Goal: Task Accomplishment & Management: Complete application form

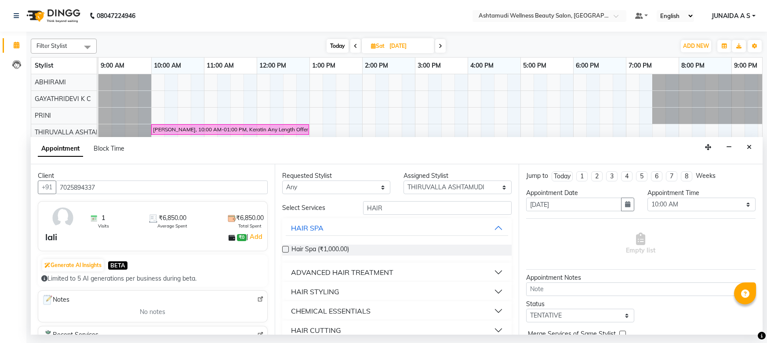
select select "27311"
select select "600"
select select "tentative"
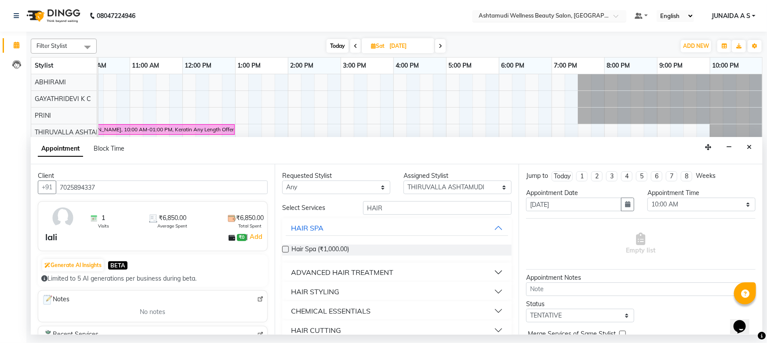
click at [538, 15] on input "text" at bounding box center [540, 16] width 127 height 9
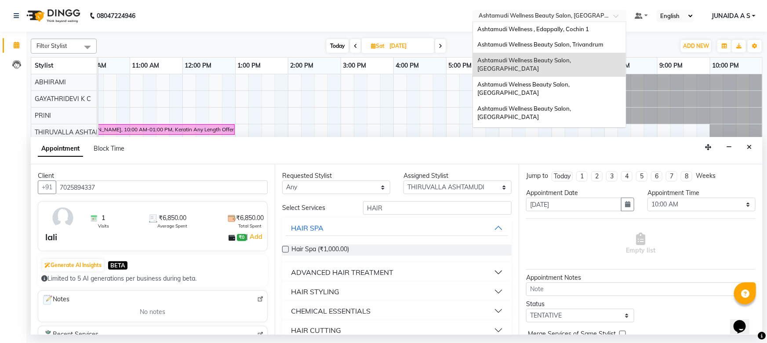
scroll to position [41, 0]
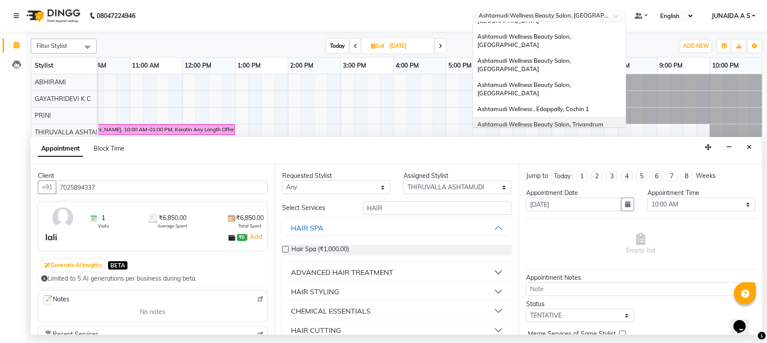
click at [573, 121] on span "Ashtamudi Wellness Beauty Salon, Trivandrum" at bounding box center [540, 124] width 126 height 7
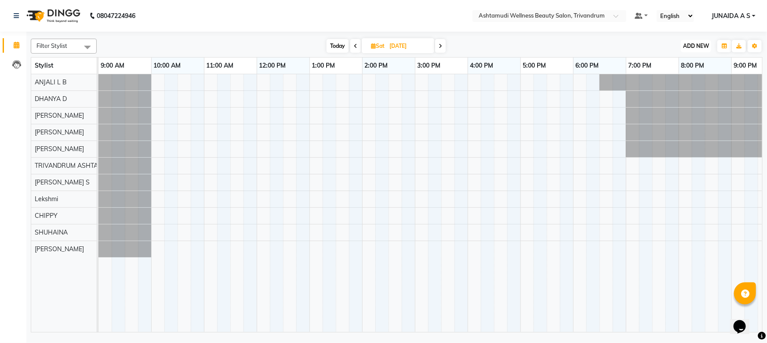
click at [692, 44] on span "ADD NEW" at bounding box center [696, 46] width 26 height 7
click at [686, 62] on button "Add Appointment" at bounding box center [676, 62] width 69 height 11
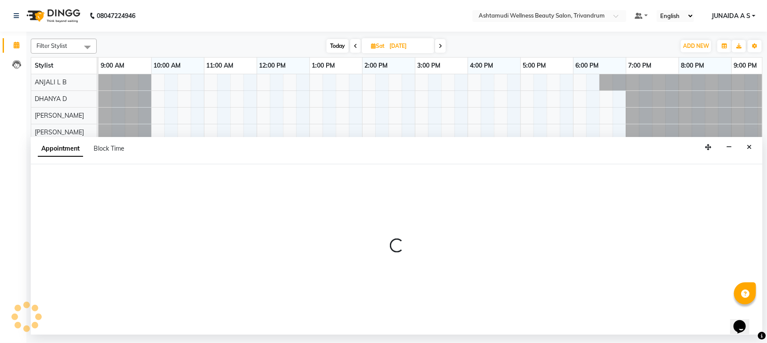
select select "600"
select select "tentative"
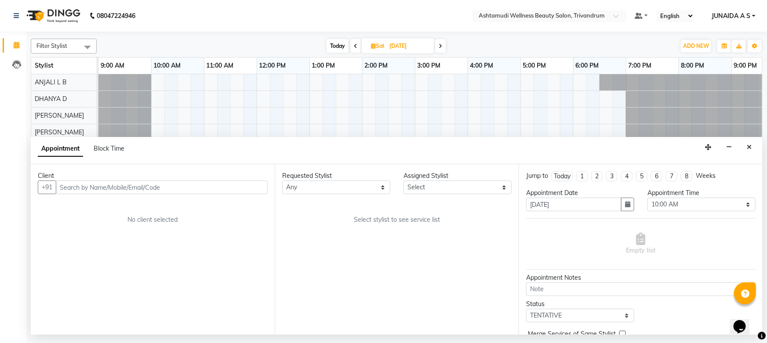
click at [131, 184] on input "text" at bounding box center [162, 188] width 212 height 14
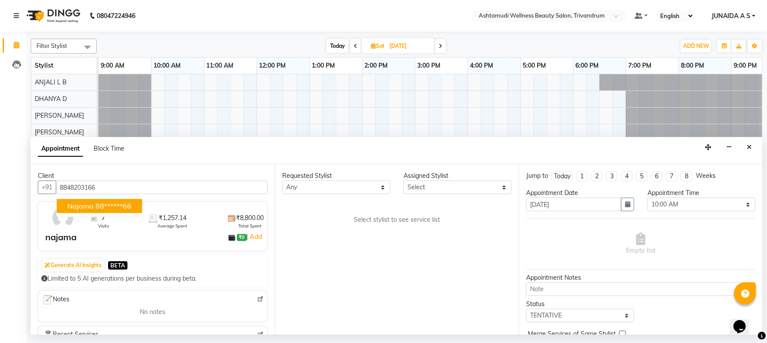
click at [92, 208] on span "najama" at bounding box center [80, 206] width 26 height 9
type input "88******66"
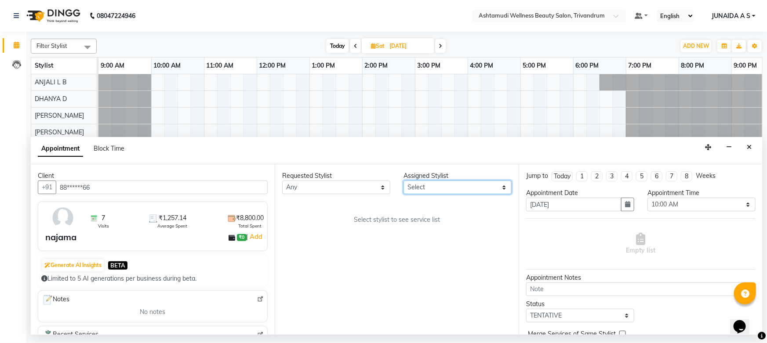
click at [447, 186] on select "Select ANJALI L B CHIPPY DHANYA D [PERSON_NAME] [PERSON_NAME] SHUHAINA [PERSON_…" at bounding box center [457, 188] width 108 height 14
select select "27312"
click at [403, 181] on select "Select ANJALI L B CHIPPY DHANYA D [PERSON_NAME] [PERSON_NAME] SHUHAINA [PERSON_…" at bounding box center [457, 188] width 108 height 14
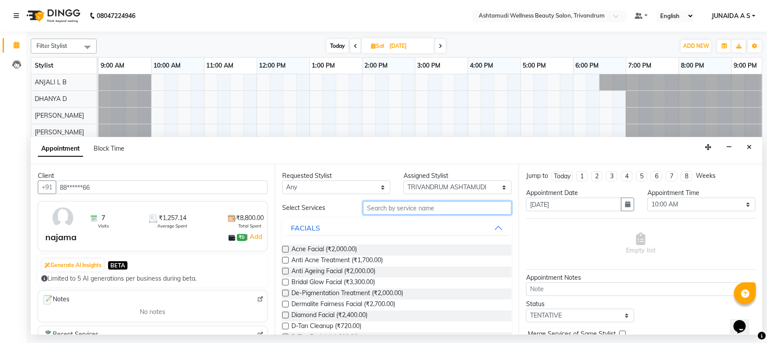
click at [395, 207] on input "text" at bounding box center [437, 208] width 149 height 14
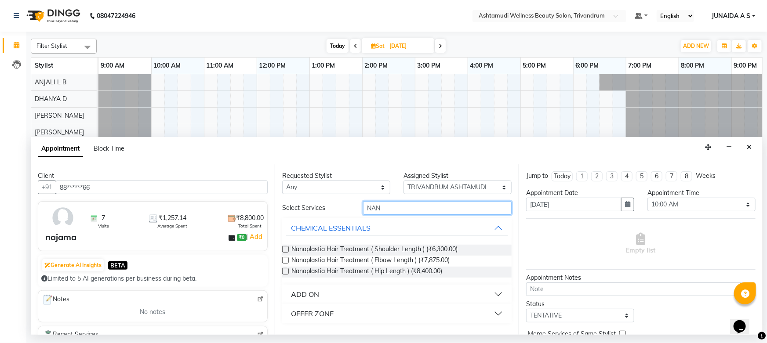
type input "NAN"
click at [323, 293] on button "ADD ON" at bounding box center [397, 294] width 222 height 16
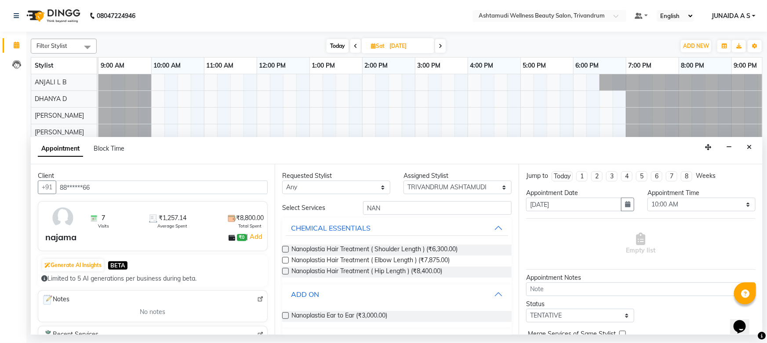
scroll to position [20, 0]
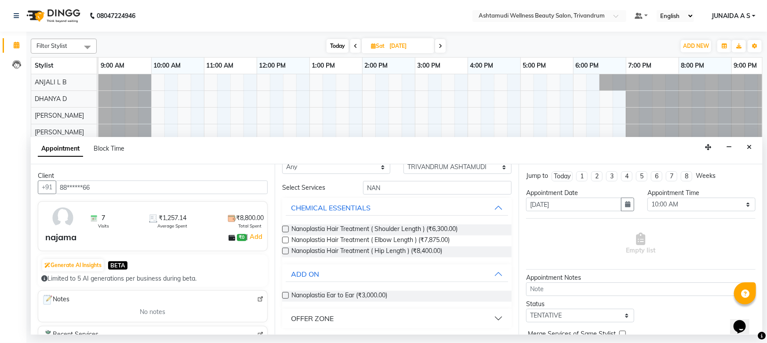
click at [324, 319] on div "OFFER ZONE" at bounding box center [312, 318] width 43 height 11
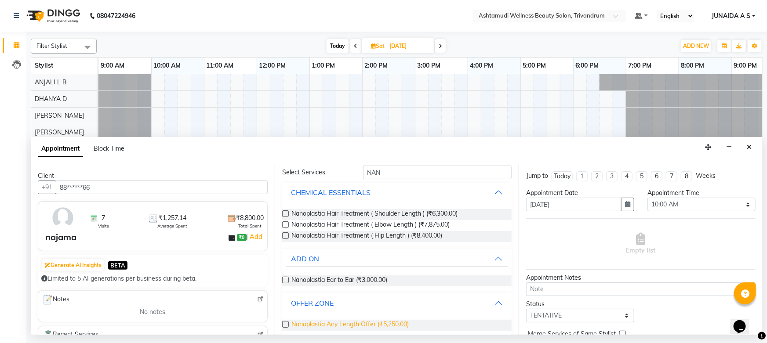
scroll to position [44, 0]
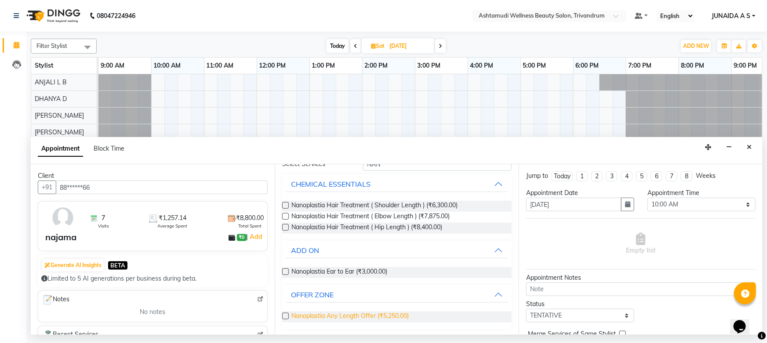
click at [325, 315] on span "Nanoplastia Any Length Offer (₹5,250.00)" at bounding box center [349, 317] width 117 height 11
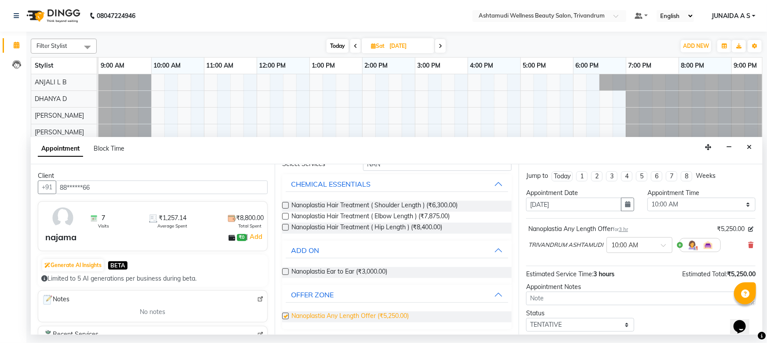
checkbox input "false"
click at [625, 206] on icon "button" at bounding box center [627, 204] width 5 height 6
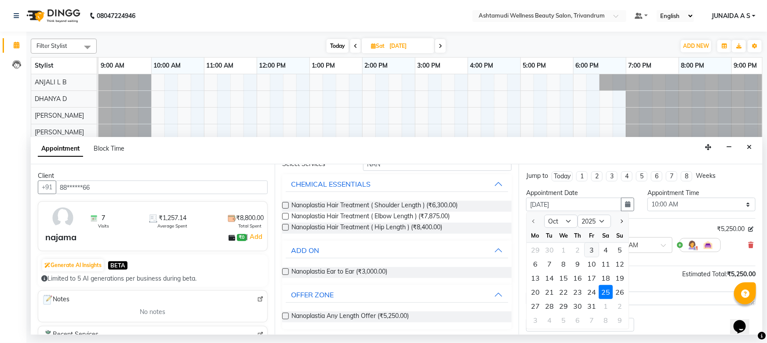
click at [589, 250] on div "3" at bounding box center [591, 250] width 14 height 14
type input "03-10-2025"
select select "600"
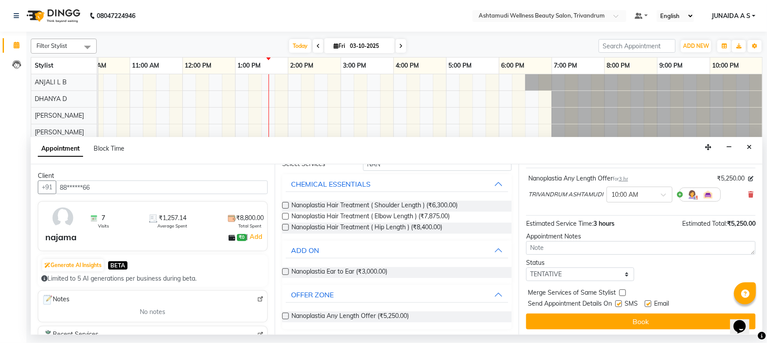
scroll to position [52, 0]
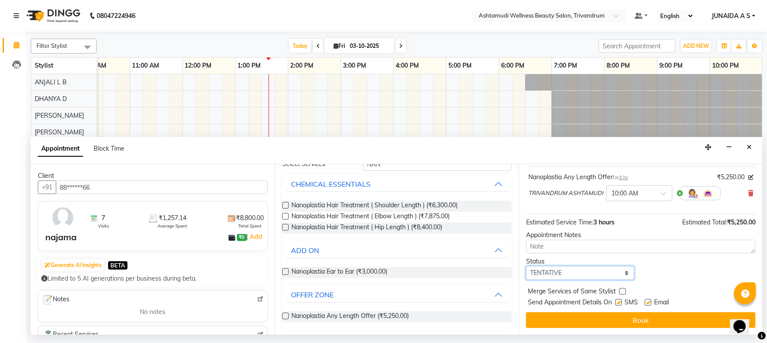
click at [568, 274] on select "Select TENTATIVE CONFIRM CHECK-IN UPCOMING" at bounding box center [580, 273] width 108 height 14
select select "confirm booking"
click at [526, 266] on select "Select TENTATIVE CONFIRM CHECK-IN UPCOMING" at bounding box center [580, 273] width 108 height 14
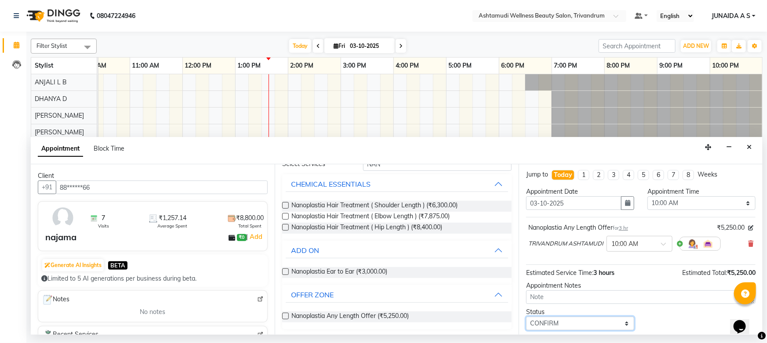
scroll to position [0, 0]
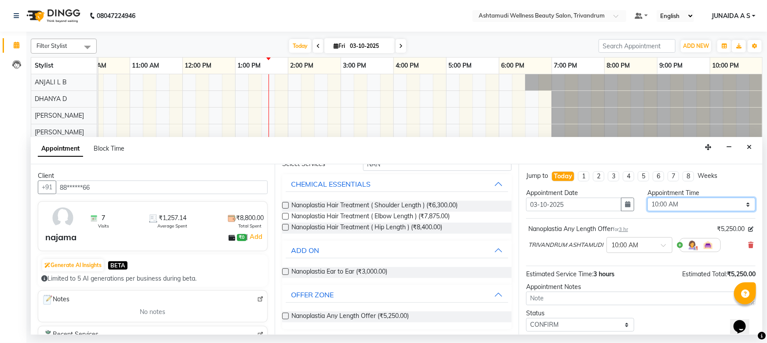
click at [650, 206] on select "Select 10:00 AM 10:15 AM 10:30 AM 10:45 AM 11:00 AM 11:15 AM 11:30 AM 11:45 AM …" at bounding box center [701, 205] width 108 height 14
select select "825"
click at [647, 198] on select "Select 10:00 AM 10:15 AM 10:30 AM 10:45 AM 11:00 AM 11:15 AM 11:30 AM 11:45 AM …" at bounding box center [701, 205] width 108 height 14
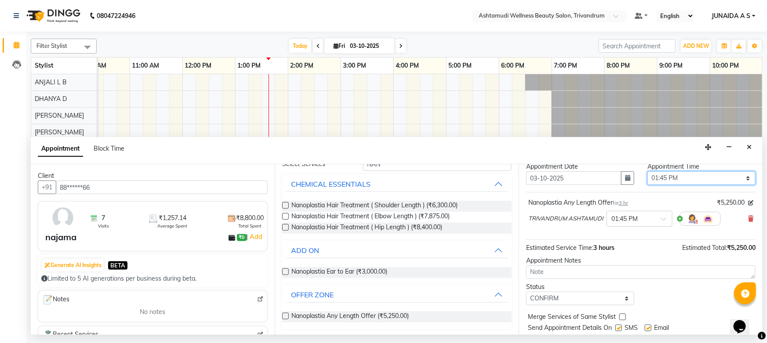
scroll to position [40, 0]
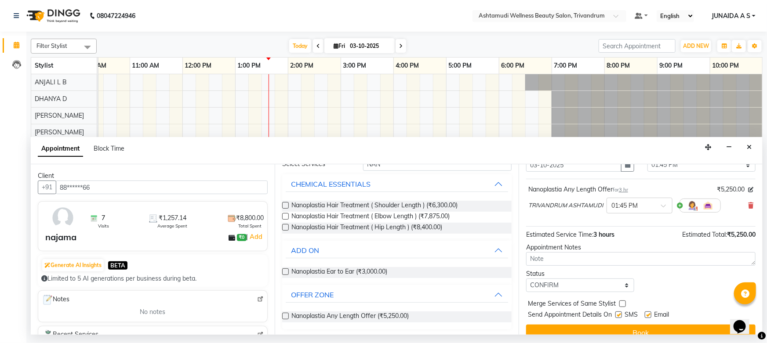
click at [549, 325] on button "Book" at bounding box center [640, 333] width 229 height 16
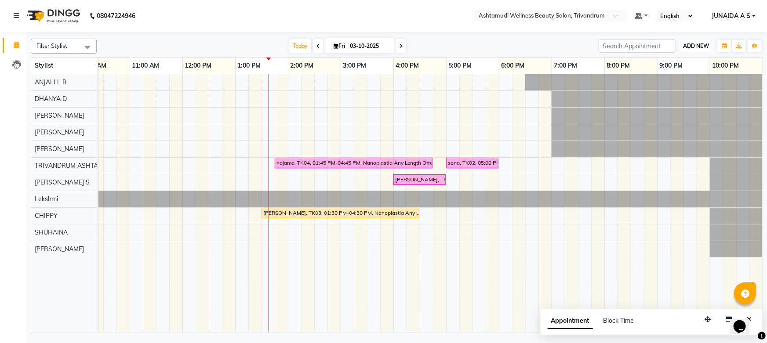
click at [693, 46] on span "ADD NEW" at bounding box center [696, 46] width 26 height 7
click at [681, 57] on button "Add Appointment" at bounding box center [676, 62] width 69 height 11
select select "tentative"
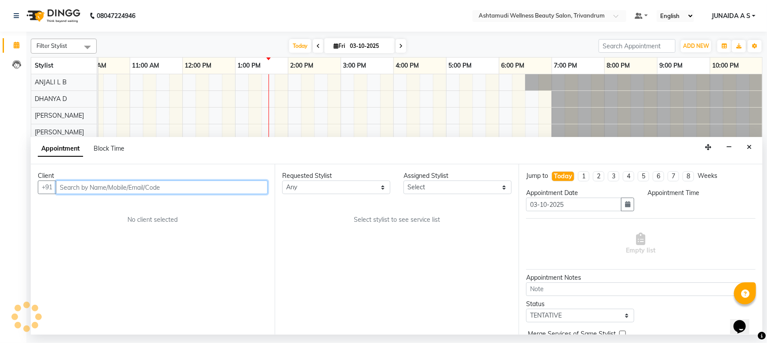
select select "600"
click at [135, 181] on input "text" at bounding box center [162, 188] width 212 height 14
paste input "8848203166"
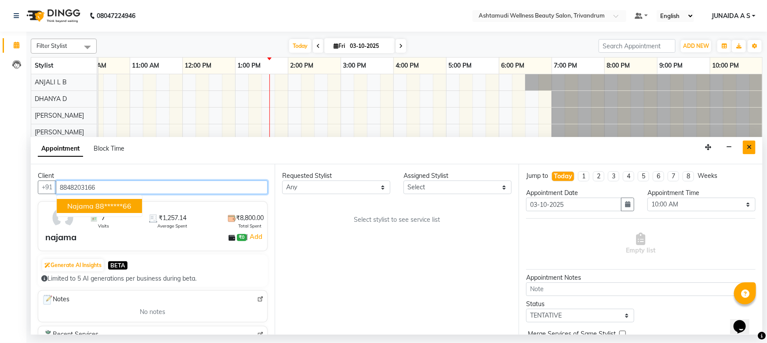
type input "8848203166"
click at [753, 152] on button "Close" at bounding box center [749, 148] width 13 height 14
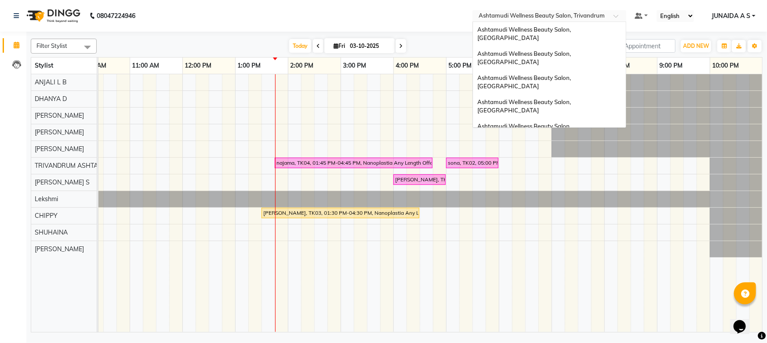
click at [587, 13] on input "text" at bounding box center [540, 16] width 127 height 9
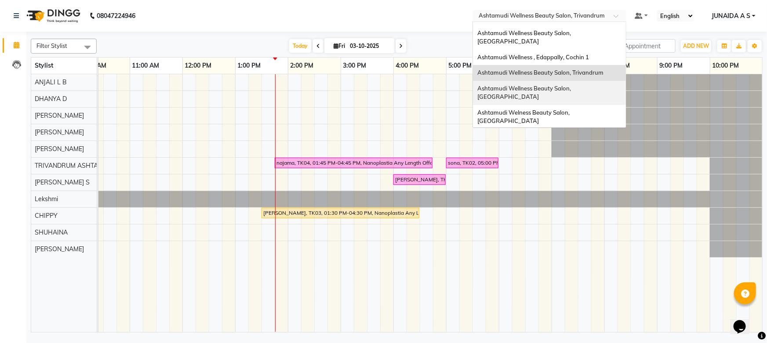
click at [585, 81] on div "Ashtamudi Wellness Beauty Salon, [GEOGRAPHIC_DATA]" at bounding box center [549, 93] width 153 height 24
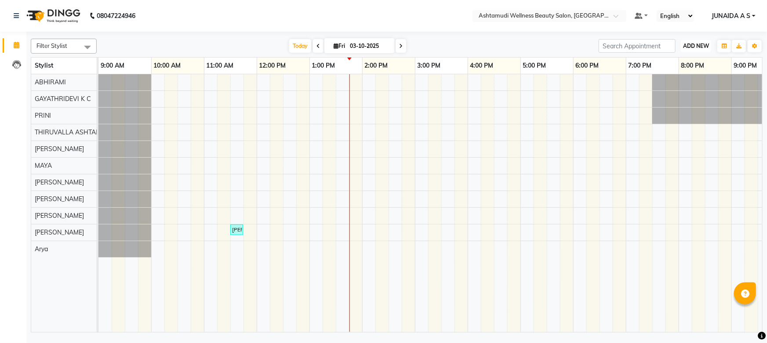
click at [701, 43] on span "ADD NEW" at bounding box center [696, 46] width 26 height 7
click at [684, 60] on button "Add Appointment" at bounding box center [676, 62] width 69 height 11
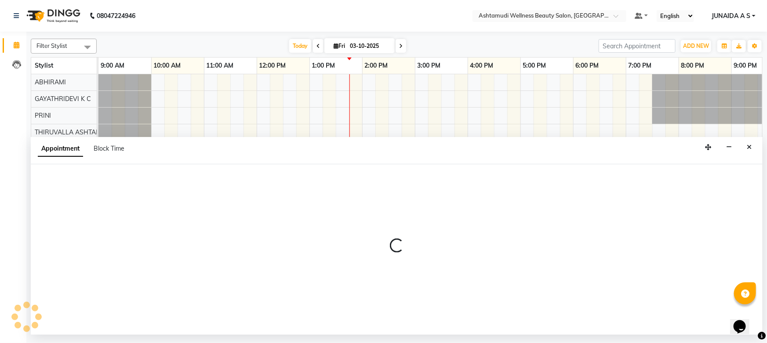
select select "600"
select select "tentative"
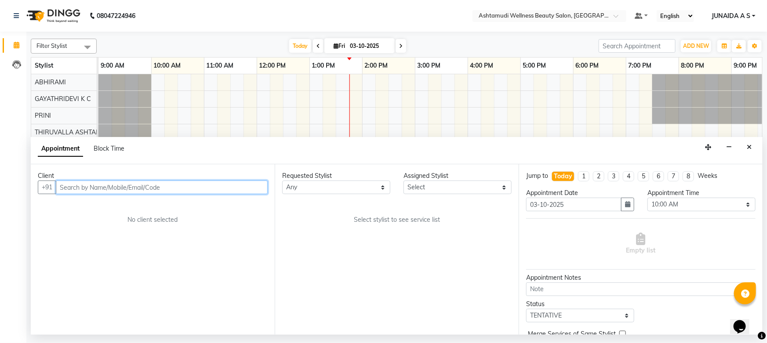
click at [123, 182] on input "text" at bounding box center [162, 188] width 212 height 14
paste input "9061638012"
type input "9061638012"
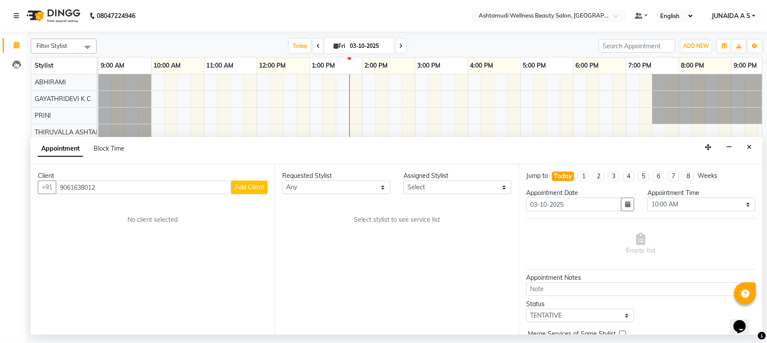
click at [240, 189] on span "Add Client" at bounding box center [249, 187] width 29 height 8
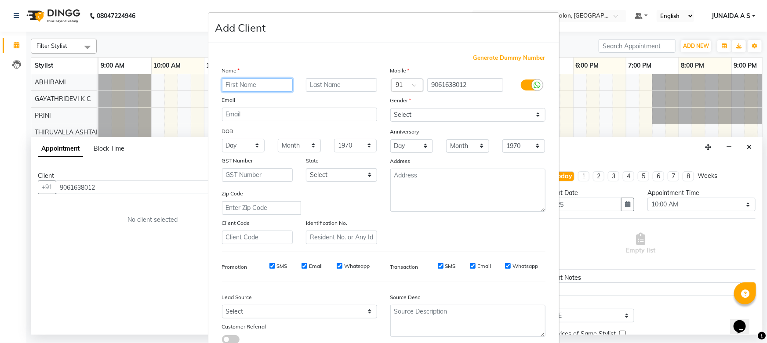
type input "a"
type input "AKSHARA"
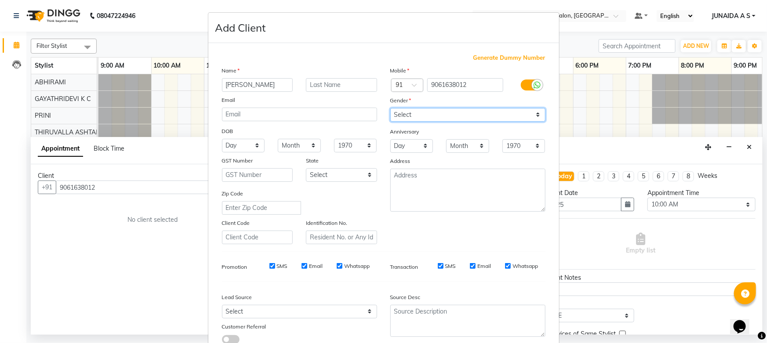
click at [445, 118] on select "Select Male Female Other Prefer Not To Say" at bounding box center [467, 115] width 155 height 14
select select "female"
click at [390, 108] on select "Select Male Female Other Prefer Not To Say" at bounding box center [467, 115] width 155 height 14
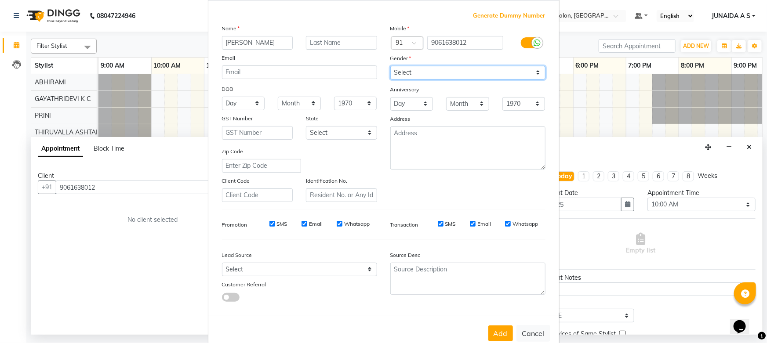
scroll to position [65, 0]
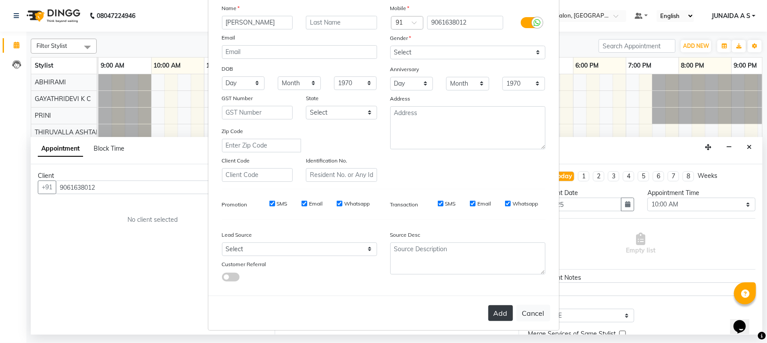
click at [500, 307] on button "Add" at bounding box center [500, 313] width 25 height 16
type input "90******12"
select select
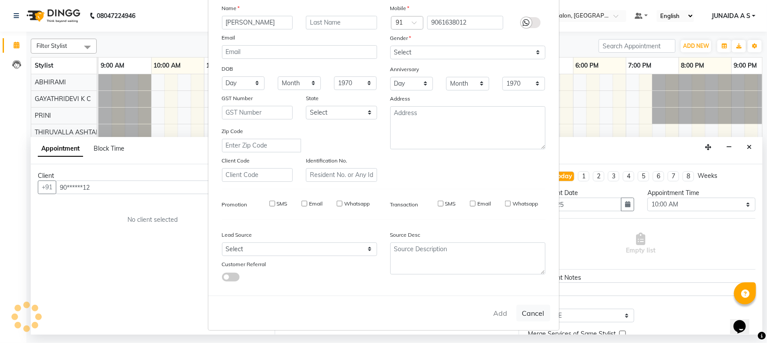
select select
checkbox input "false"
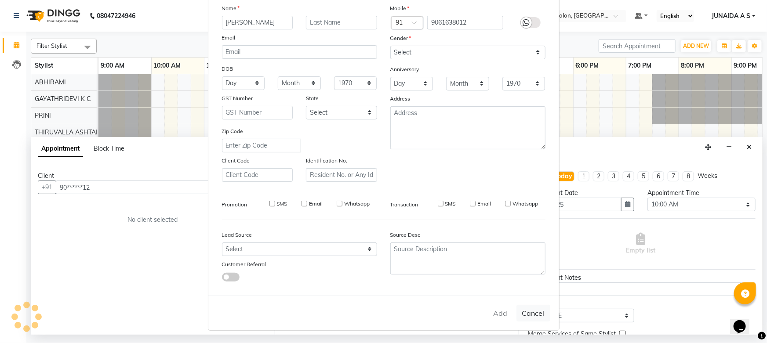
checkbox input "false"
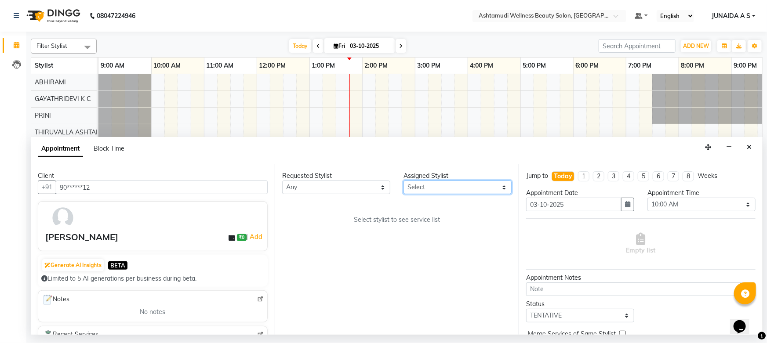
click at [506, 188] on select "Select ABHIRAMI Arya Eshani GAYATHRIDEVI K C Jisna KHEM MAYA MAYA PRINI RINA RA…" at bounding box center [457, 188] width 108 height 14
select select "27311"
click at [403, 181] on select "Select ABHIRAMI Arya Eshani GAYATHRIDEVI K C Jisna KHEM MAYA MAYA PRINI RINA RA…" at bounding box center [457, 188] width 108 height 14
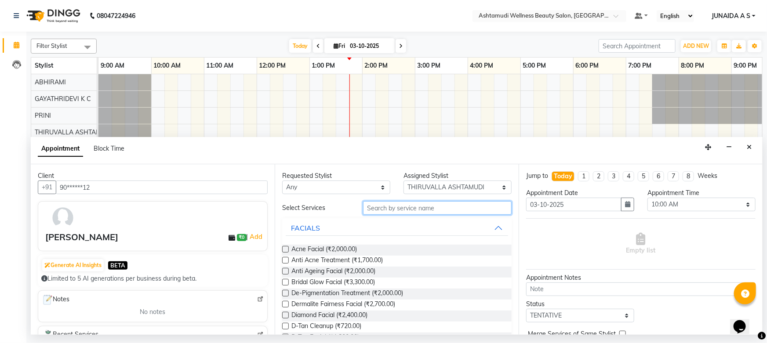
click at [395, 209] on input "text" at bounding box center [437, 208] width 149 height 14
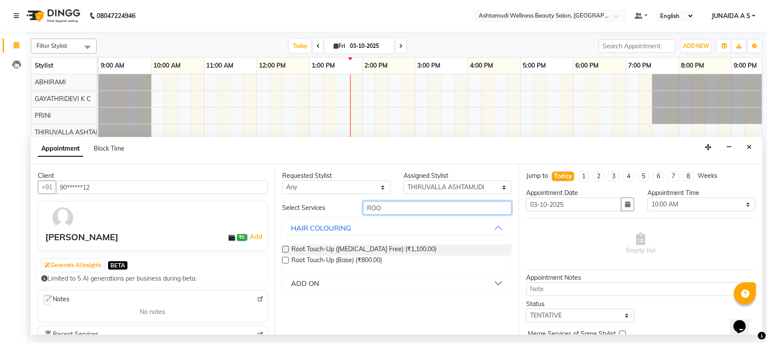
type input "ROO"
click at [342, 277] on button "ADD ON" at bounding box center [397, 284] width 222 height 16
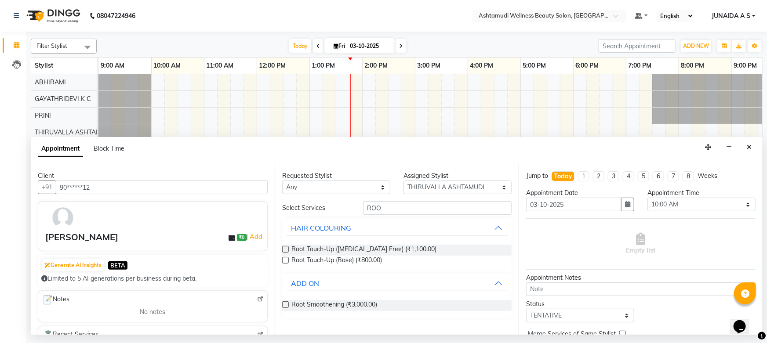
click at [284, 305] on label at bounding box center [285, 304] width 7 height 7
click at [284, 305] on input "checkbox" at bounding box center [285, 306] width 6 height 6
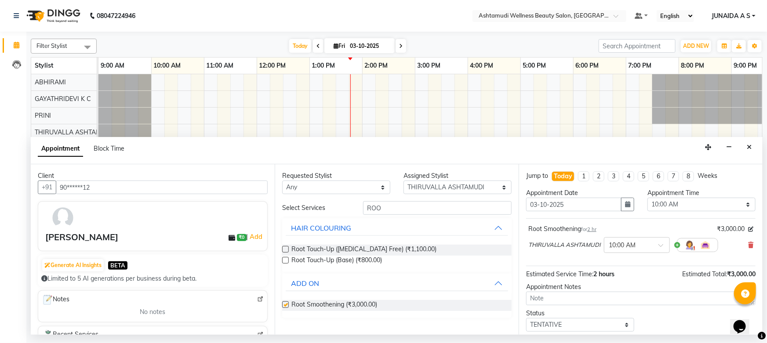
checkbox input "false"
click at [625, 207] on icon "button" at bounding box center [627, 204] width 5 height 6
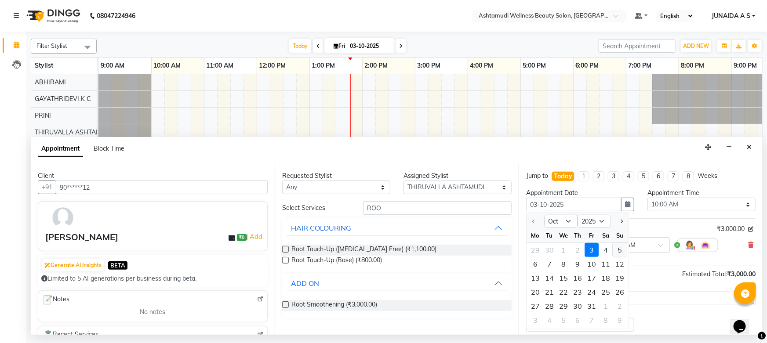
click at [615, 247] on div "5" at bounding box center [620, 250] width 14 height 14
type input "05-10-2025"
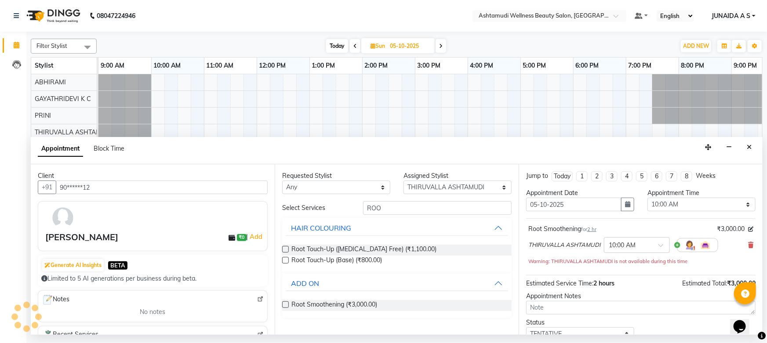
scroll to position [0, 74]
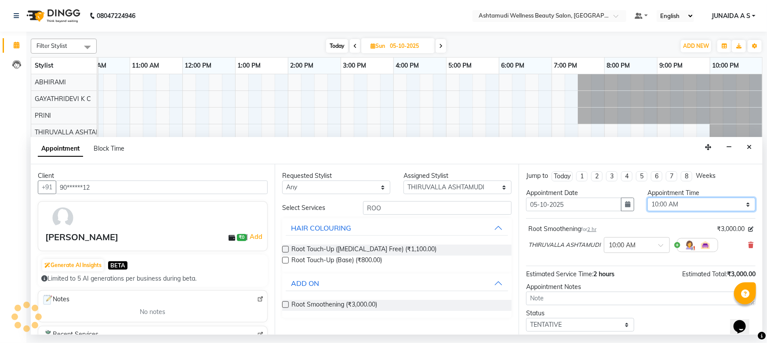
click at [658, 206] on select "Select 10:00 AM 10:15 AM 10:30 AM 10:45 AM 11:00 AM 11:15 AM 11:30 AM 11:45 AM …" at bounding box center [701, 205] width 108 height 14
select select "630"
click at [647, 198] on select "Select 10:00 AM 10:15 AM 10:30 AM 10:45 AM 11:00 AM 11:15 AM 11:30 AM 11:45 AM …" at bounding box center [701, 205] width 108 height 14
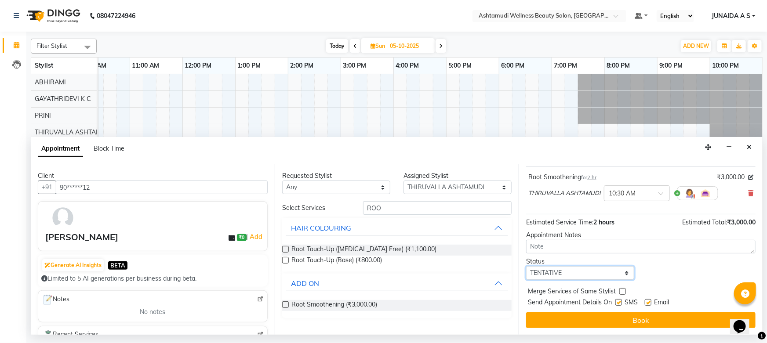
click at [569, 276] on select "Select TENTATIVE CONFIRM UPCOMING" at bounding box center [580, 273] width 108 height 14
select select "confirm booking"
click at [526, 266] on select "Select TENTATIVE CONFIRM UPCOMING" at bounding box center [580, 273] width 108 height 14
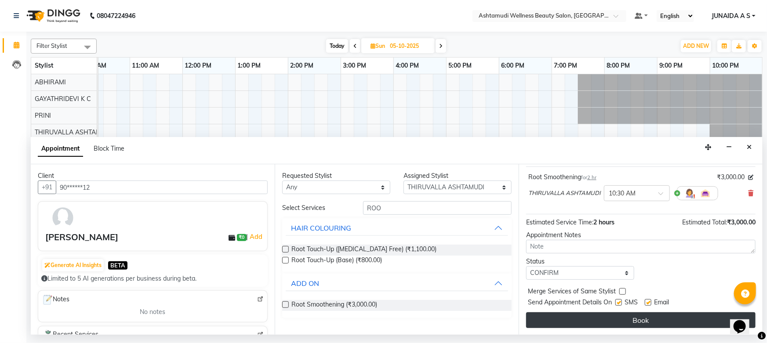
click at [547, 321] on button "Book" at bounding box center [640, 320] width 229 height 16
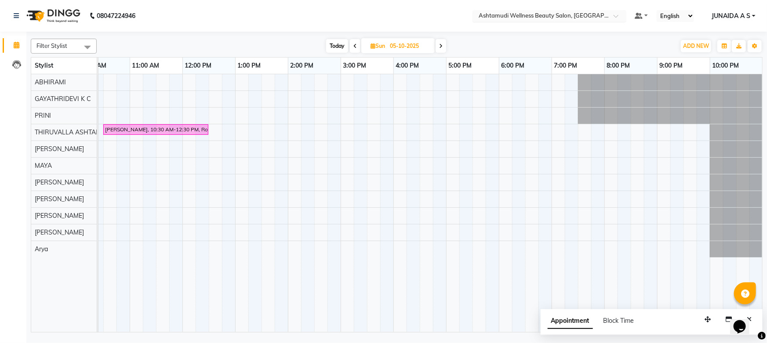
click at [591, 13] on input "text" at bounding box center [540, 16] width 127 height 9
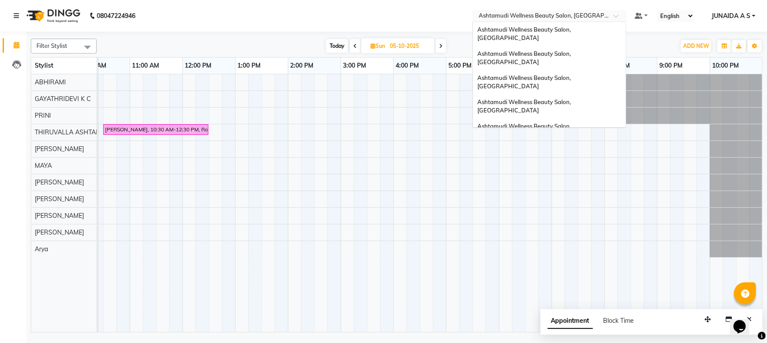
scroll to position [109, 0]
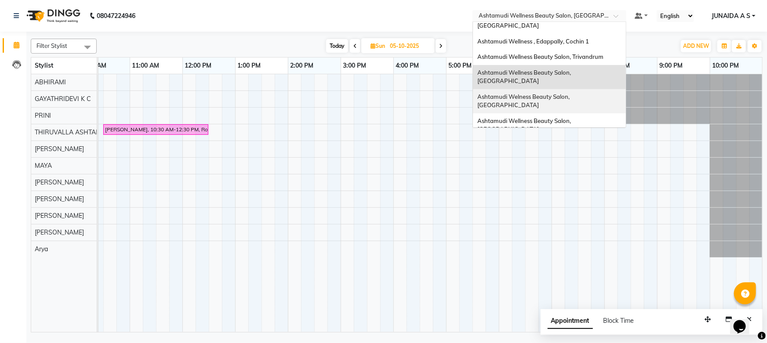
click at [571, 93] on span "Ashtamudi Welness Beauty Salon, [GEOGRAPHIC_DATA]" at bounding box center [524, 101] width 94 height 16
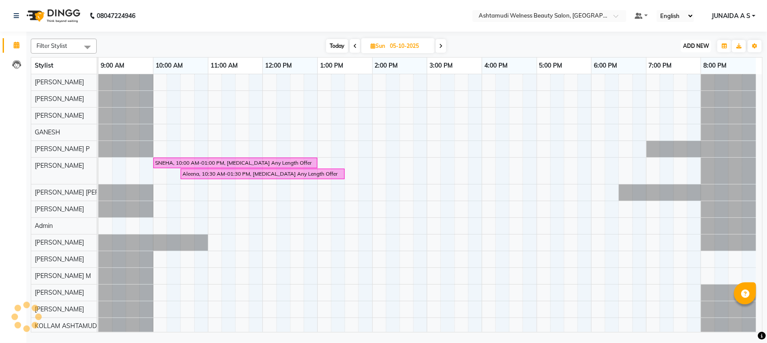
click at [704, 45] on span "ADD NEW" at bounding box center [696, 46] width 26 height 7
drag, startPoint x: 694, startPoint y: 62, endPoint x: 525, endPoint y: 91, distance: 171.1
click at [693, 62] on button "Add Appointment" at bounding box center [676, 62] width 69 height 11
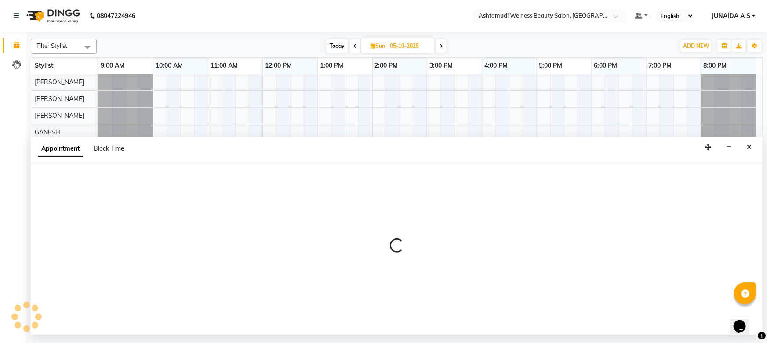
select select "600"
select select "tentative"
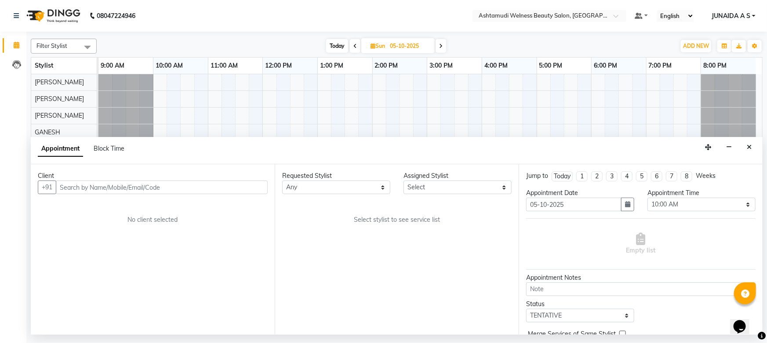
click at [75, 189] on input "text" at bounding box center [162, 188] width 212 height 14
type input "Lathika s 6238634097"
drag, startPoint x: 132, startPoint y: 185, endPoint x: 35, endPoint y: 180, distance: 97.2
click at [35, 180] on div "Client +91 Lathika s 6238634097 Add Client No client selected" at bounding box center [153, 249] width 244 height 170
click at [127, 187] on input "text" at bounding box center [162, 188] width 212 height 14
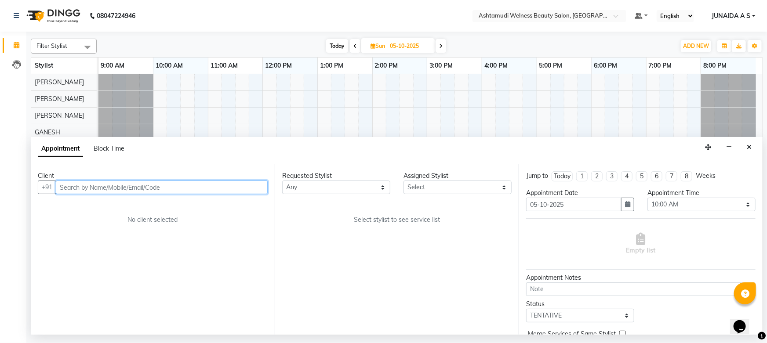
paste input "6238634097"
type input "6238634097"
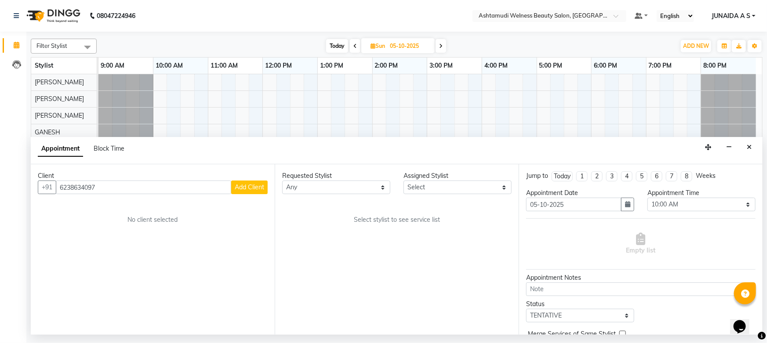
click at [257, 186] on span "Add Client" at bounding box center [249, 187] width 29 height 8
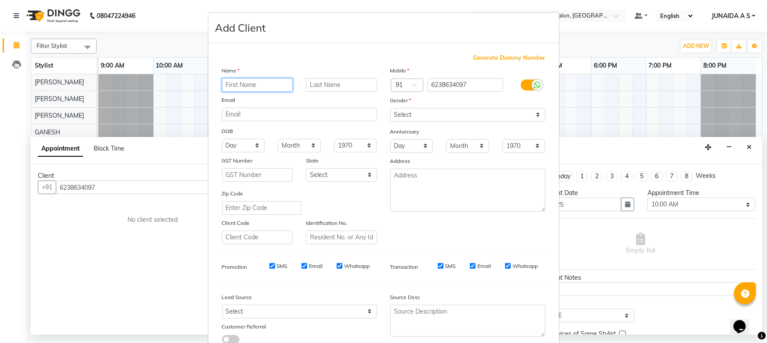
click at [255, 84] on input "text" at bounding box center [257, 85] width 71 height 14
type input "LATHIKA"
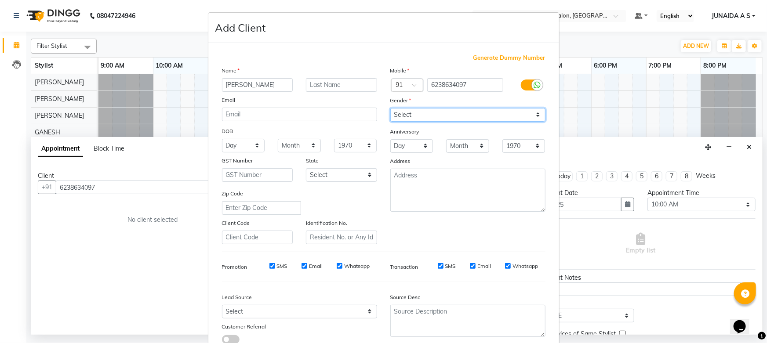
click at [420, 117] on select "Select Male Female Other Prefer Not To Say" at bounding box center [467, 115] width 155 height 14
select select "female"
click at [390, 108] on select "Select Male Female Other Prefer Not To Say" at bounding box center [467, 115] width 155 height 14
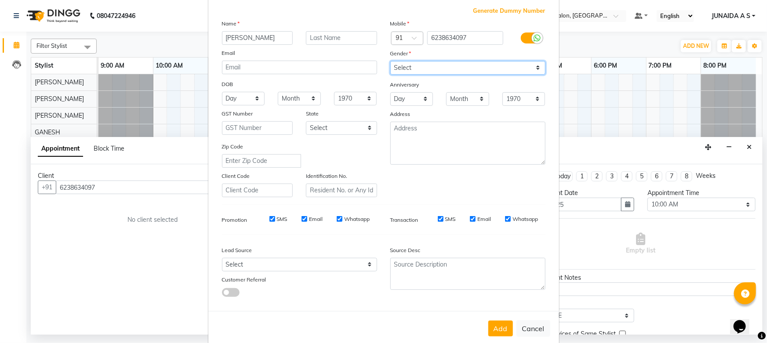
scroll to position [65, 0]
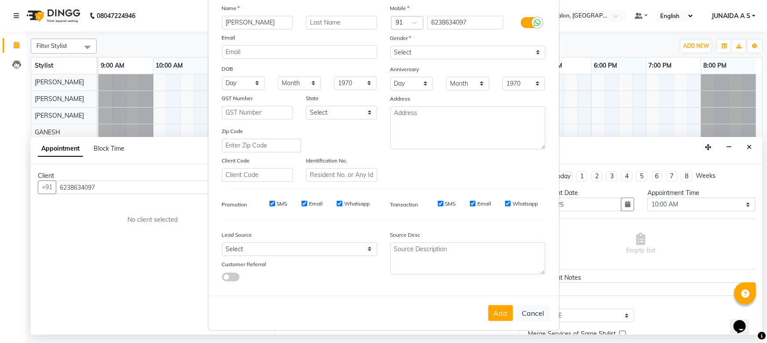
click at [489, 313] on button "Add" at bounding box center [500, 313] width 25 height 16
type input "62******97"
select select
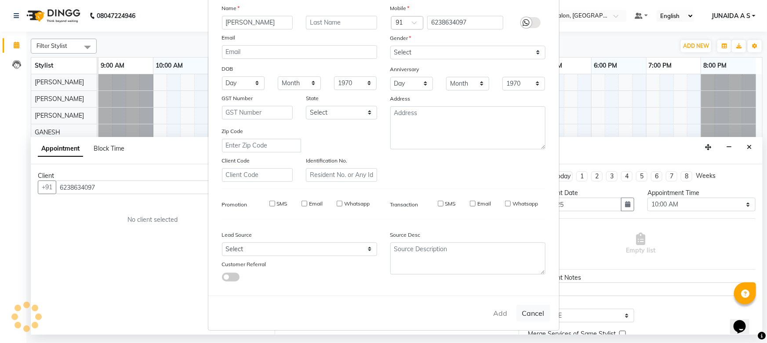
select select
checkbox input "false"
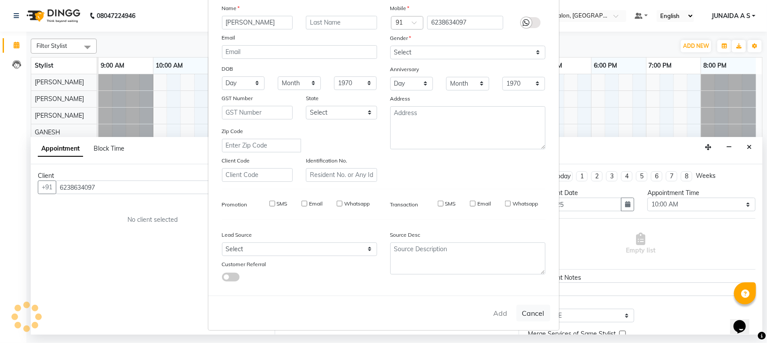
checkbox input "false"
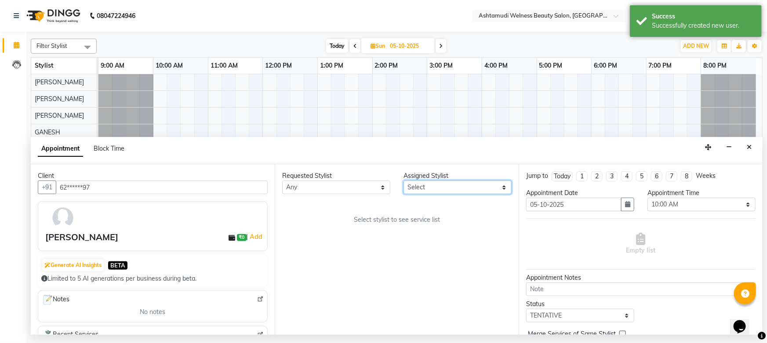
click at [486, 189] on select "Select Abisha ADITHYA TAMANG Admin ALTHAF Anitha ATHIRA SANAL BETZA M BINU Dwan…" at bounding box center [457, 188] width 108 height 14
select select "25976"
click at [403, 181] on select "Select Abisha ADITHYA TAMANG Admin ALTHAF Anitha ATHIRA SANAL BETZA M BINU Dwan…" at bounding box center [457, 188] width 108 height 14
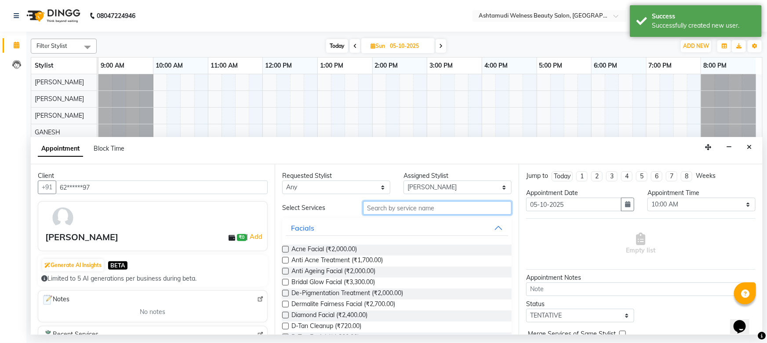
click at [415, 205] on input "text" at bounding box center [437, 208] width 149 height 14
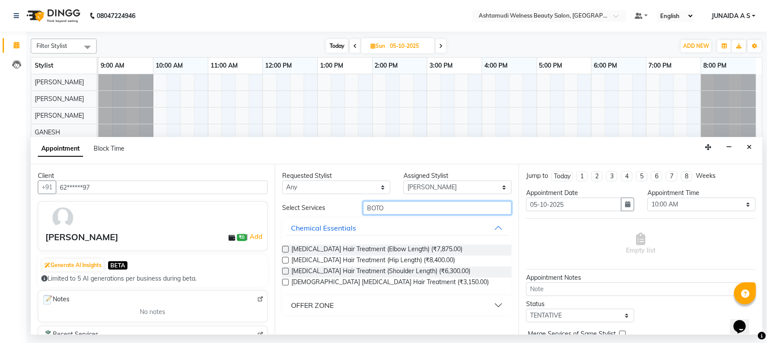
type input "BOTO"
click at [305, 305] on div "OFFER ZONE" at bounding box center [312, 305] width 43 height 11
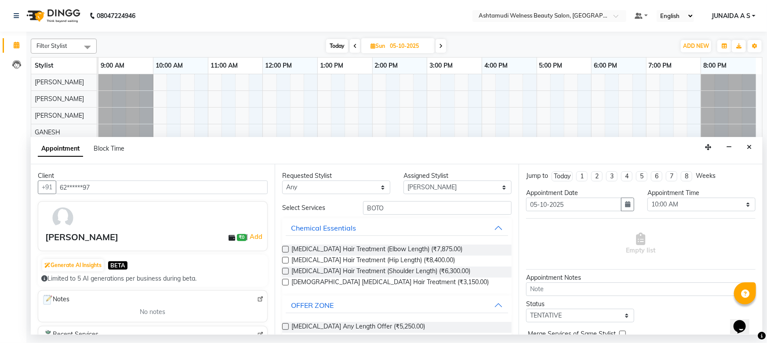
click at [283, 327] on label at bounding box center [285, 326] width 7 height 7
click at [283, 327] on input "checkbox" at bounding box center [285, 328] width 6 height 6
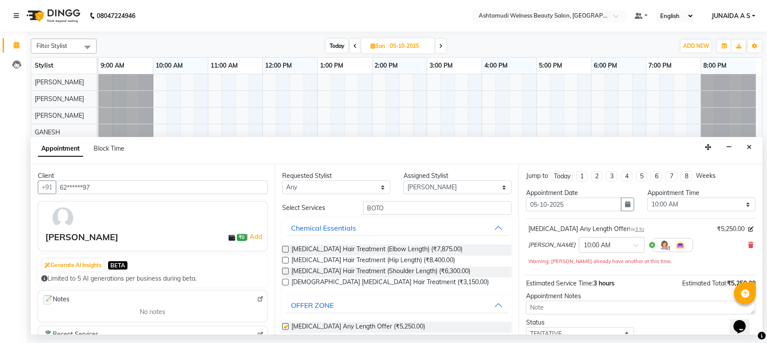
checkbox input "false"
click at [625, 206] on icon "button" at bounding box center [627, 204] width 5 height 6
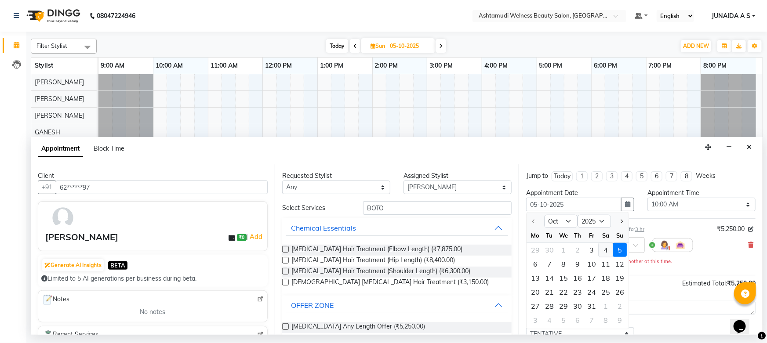
click at [604, 252] on div "4" at bounding box center [605, 250] width 14 height 14
type input "04-10-2025"
select select "600"
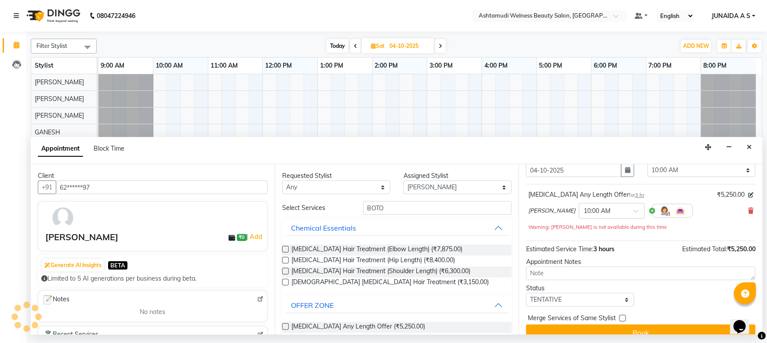
scroll to position [47, 0]
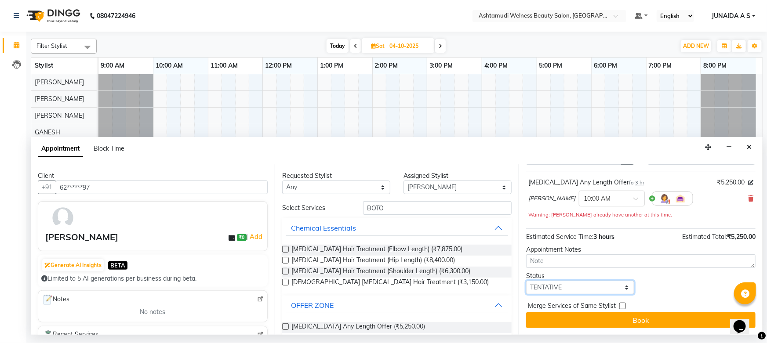
click at [561, 283] on select "Select TENTATIVE CONFIRM UPCOMING" at bounding box center [580, 288] width 108 height 14
select select "confirm booking"
click at [526, 281] on select "Select TENTATIVE CONFIRM UPCOMING" at bounding box center [580, 288] width 108 height 14
click at [542, 321] on button "Book" at bounding box center [640, 320] width 229 height 16
